Goal: Task Accomplishment & Management: Manage account settings

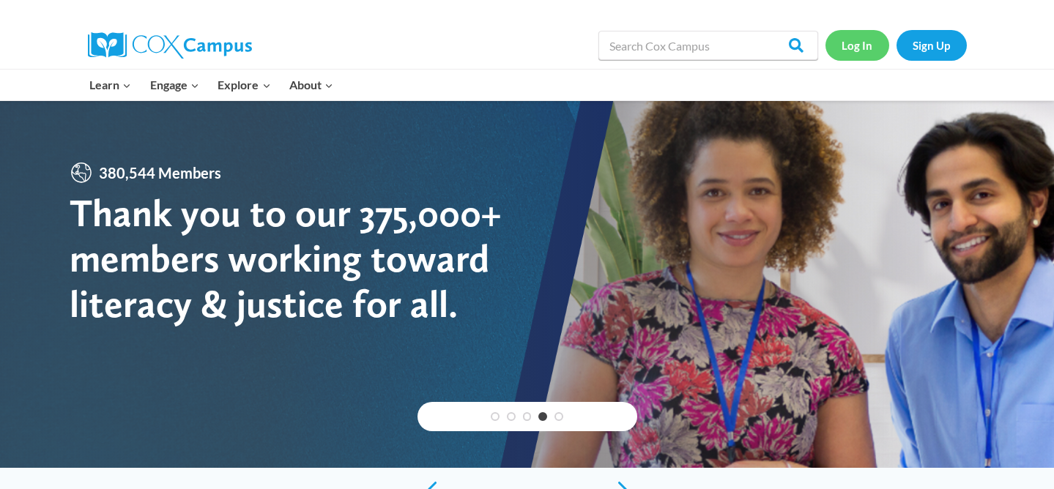
click at [839, 50] on link "Log In" at bounding box center [858, 45] width 64 height 30
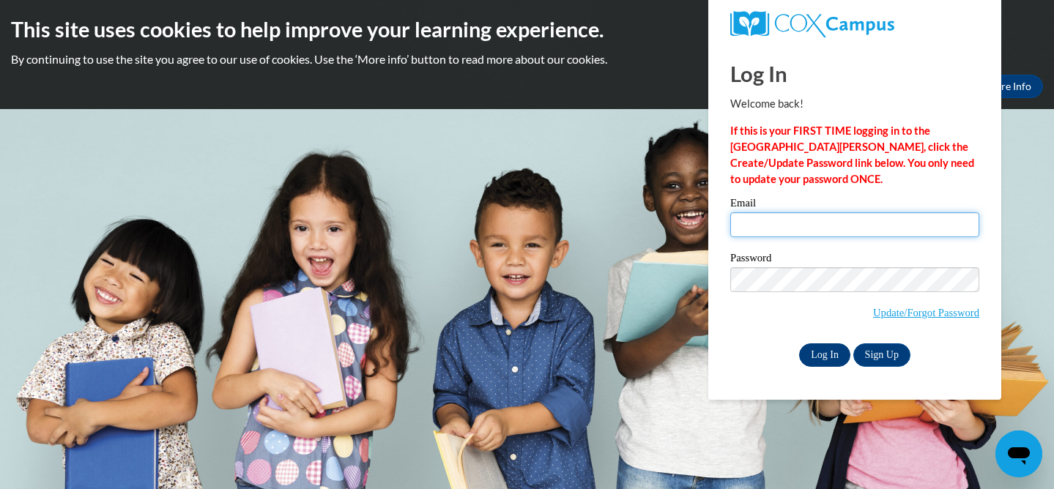
type input "[EMAIL_ADDRESS][DOMAIN_NAME]"
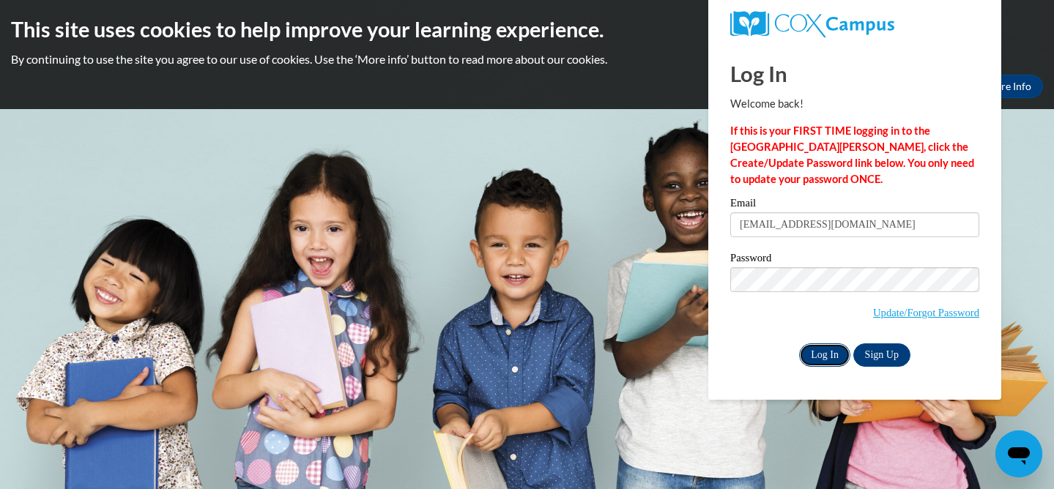
click at [807, 360] on input "Log In" at bounding box center [824, 355] width 51 height 23
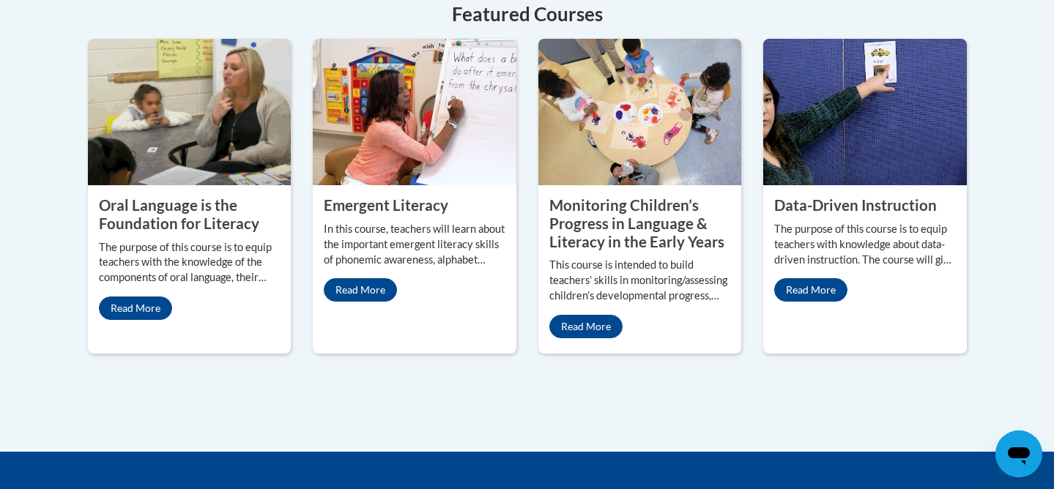
scroll to position [1538, 0]
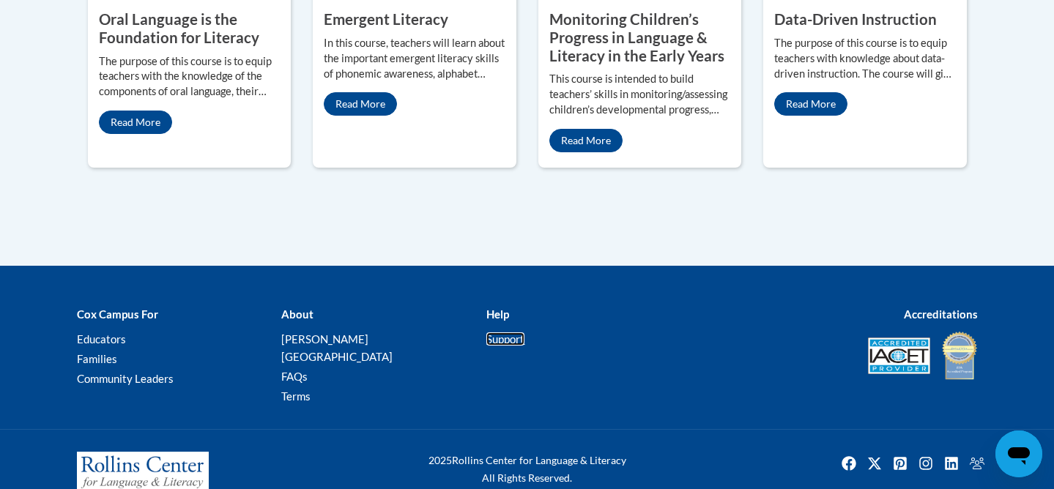
click at [517, 333] on link "Support" at bounding box center [505, 339] width 38 height 13
